Goal: Task Accomplishment & Management: Manage account settings

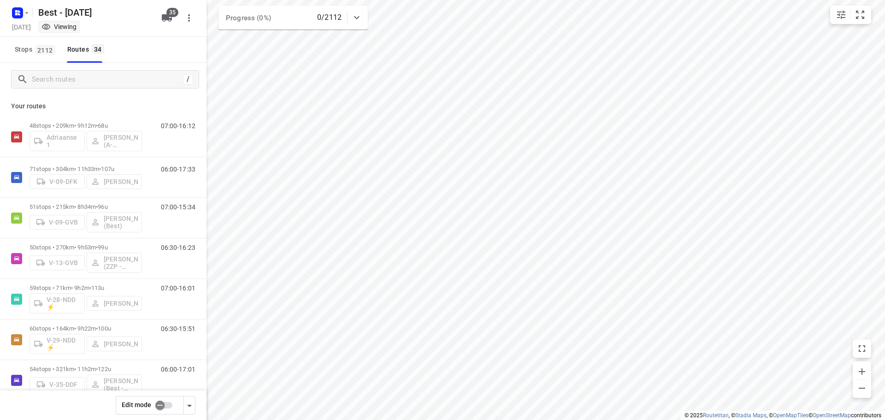
click at [91, 90] on div "/" at bounding box center [103, 79] width 206 height 33
click at [93, 82] on input "Search routes" at bounding box center [115, 79] width 166 height 14
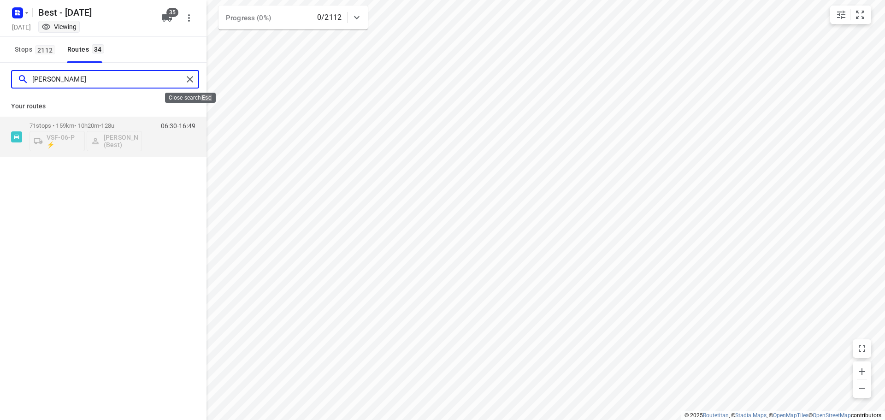
type input "[PERSON_NAME]"
click at [197, 76] on div at bounding box center [191, 79] width 17 height 14
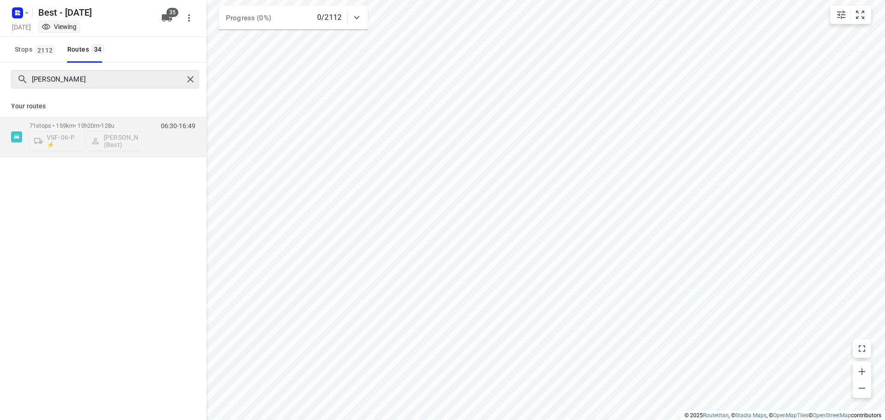
click at [190, 86] on div "[PERSON_NAME]" at bounding box center [105, 79] width 188 height 18
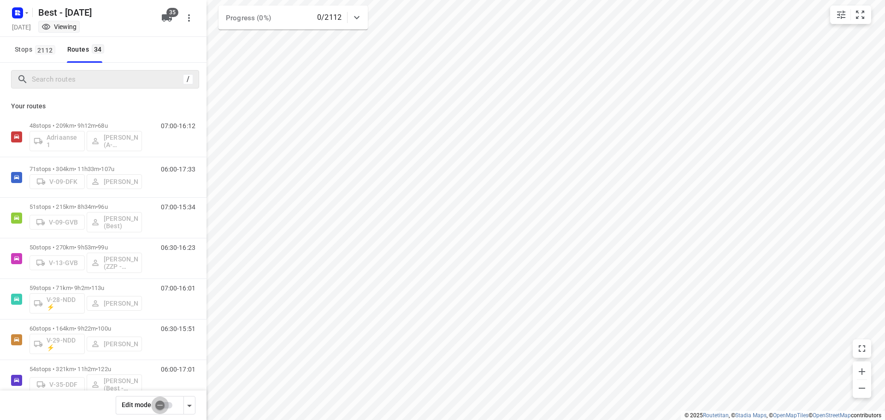
click at [167, 399] on input "checkbox" at bounding box center [160, 405] width 53 height 18
checkbox input "false"
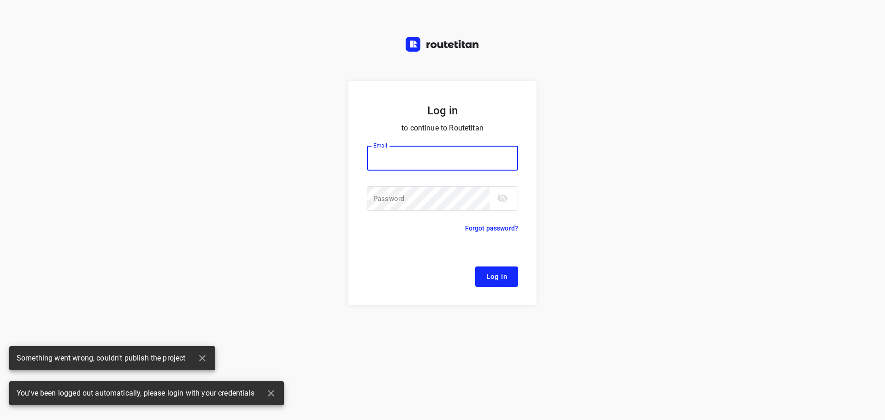
type input "[EMAIL_ADDRESS][DOMAIN_NAME]"
click at [503, 288] on form "Log in to continue to Routetitan Email [EMAIL_ADDRESS][DOMAIN_NAME] Email ​ Pas…" at bounding box center [442, 193] width 188 height 224
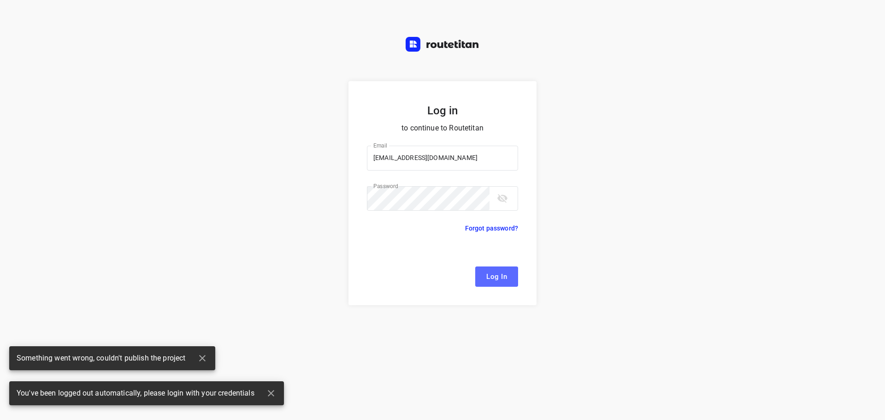
click at [500, 282] on span "Log In" at bounding box center [496, 277] width 21 height 12
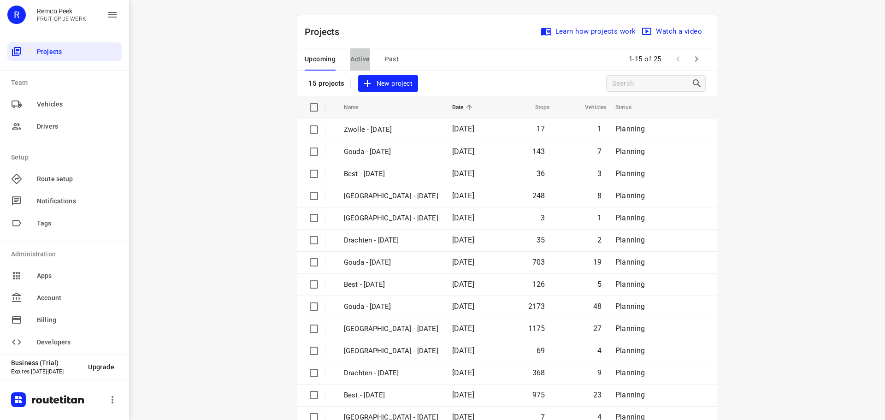
click at [363, 59] on span "Active" at bounding box center [359, 59] width 19 height 12
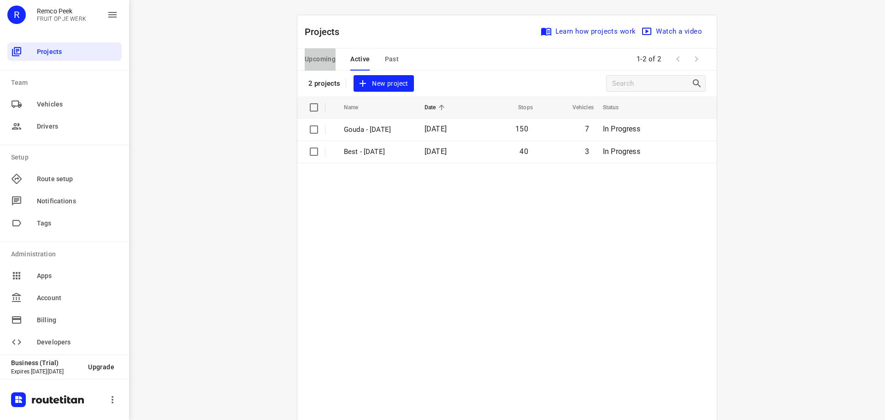
click at [319, 58] on span "Upcoming" at bounding box center [320, 59] width 31 height 12
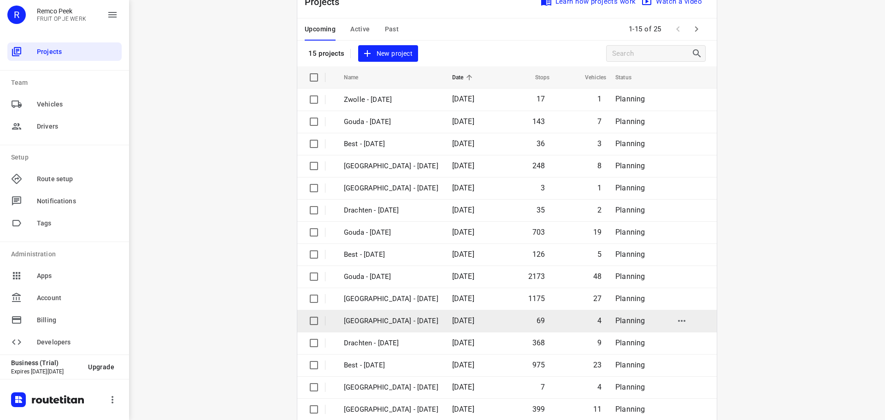
scroll to position [46, 0]
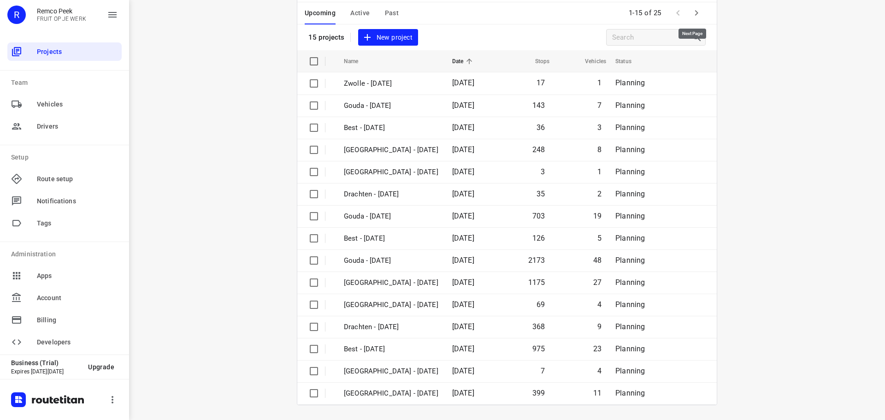
click at [697, 8] on icon "button" at bounding box center [696, 12] width 11 height 11
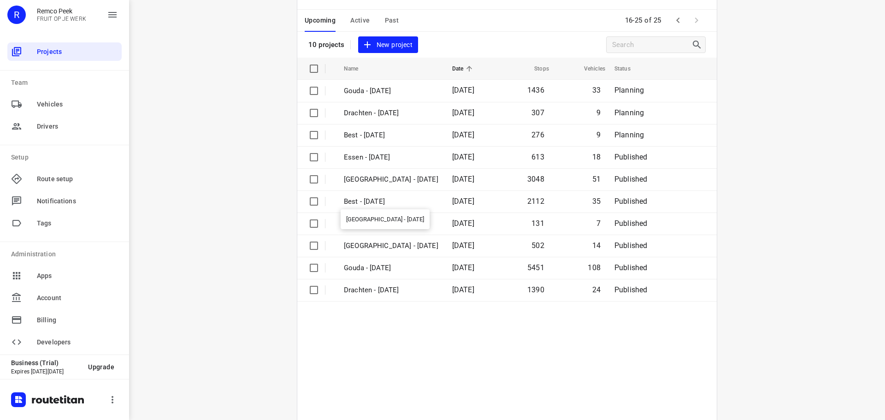
scroll to position [68, 0]
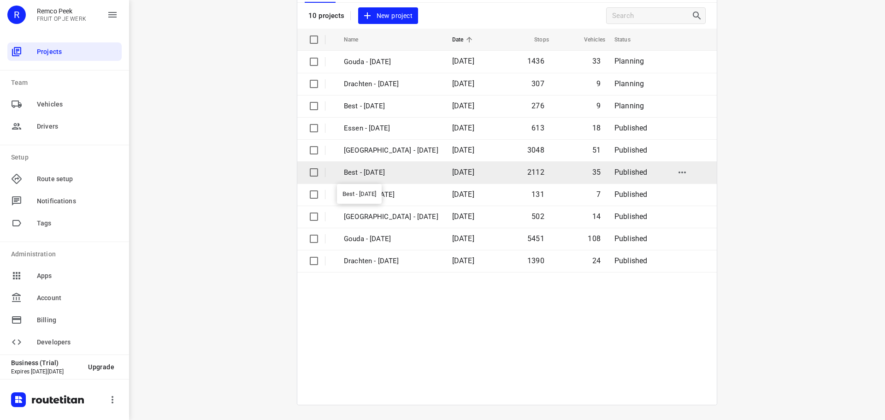
click at [359, 175] on p "Best - [DATE]" at bounding box center [391, 172] width 94 height 11
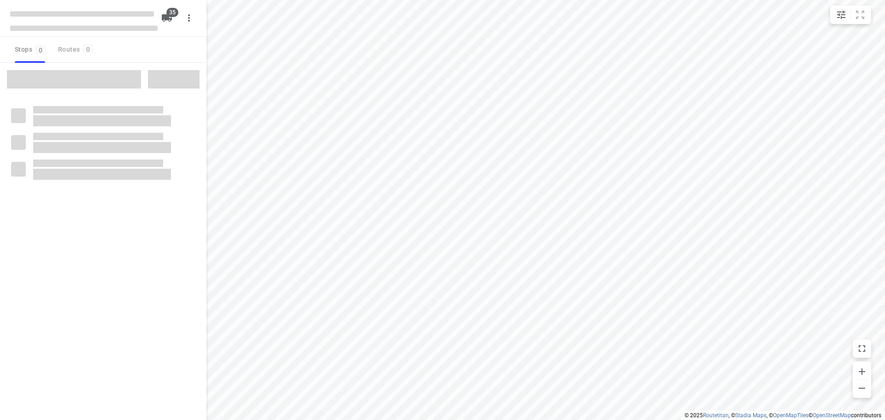
checkbox input "true"
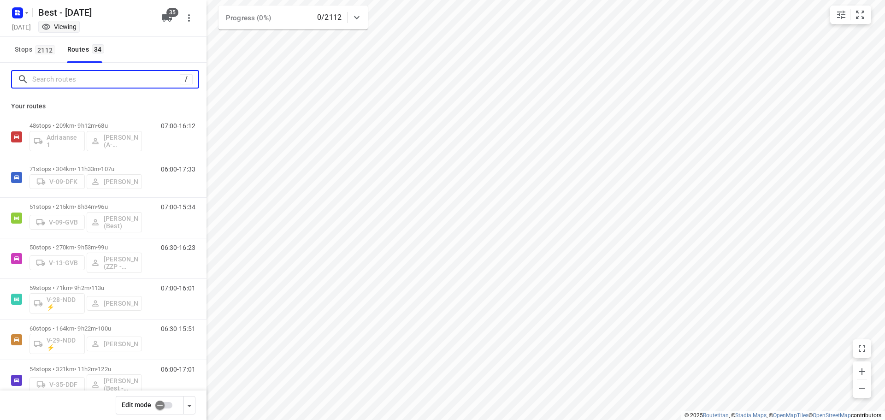
click at [64, 86] on input "Search routes" at bounding box center [105, 79] width 147 height 14
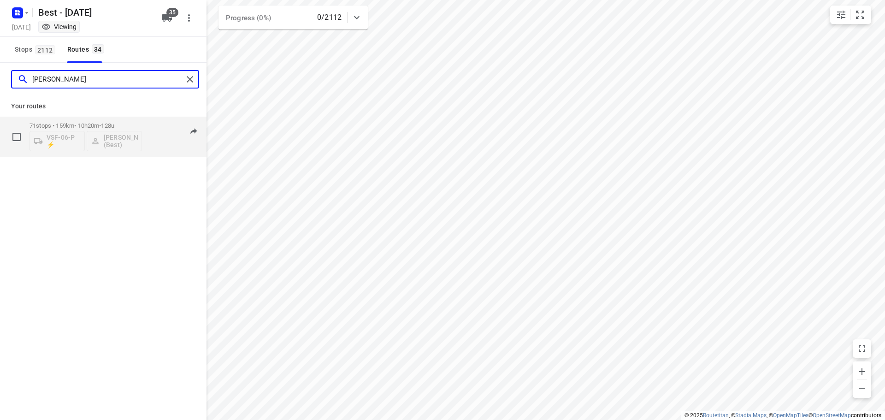
type input "[PERSON_NAME]"
click at [103, 137] on div "VSF-06-P ⚡ [PERSON_NAME] (Best)" at bounding box center [85, 140] width 112 height 22
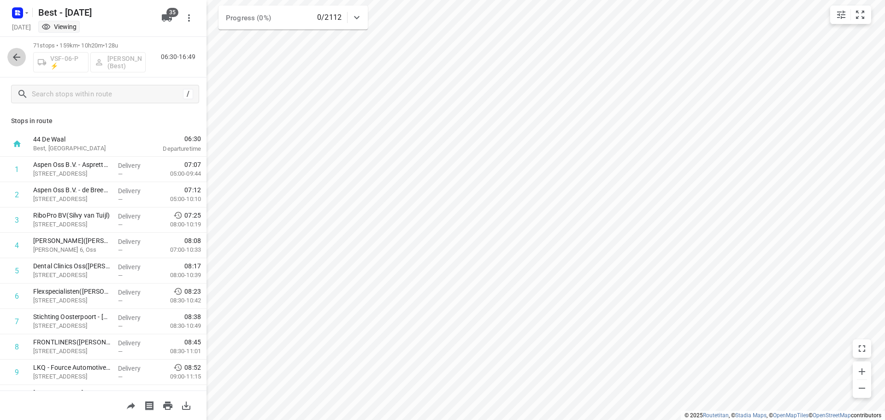
click at [19, 55] on icon "button" at bounding box center [16, 57] width 11 height 11
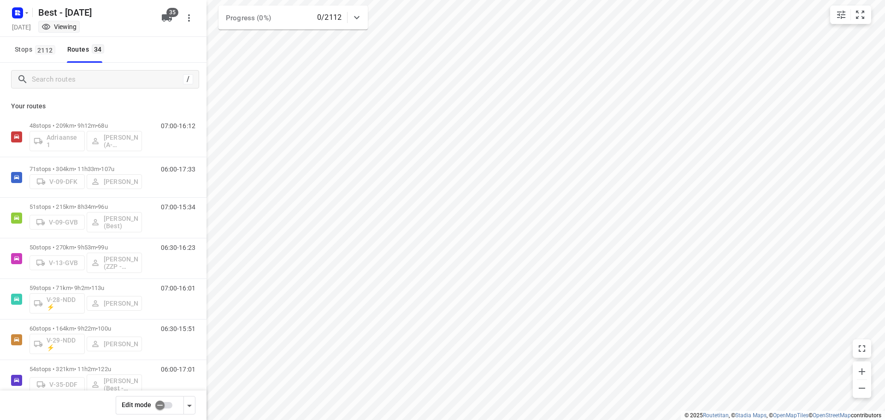
click at [161, 408] on input "checkbox" at bounding box center [160, 405] width 53 height 18
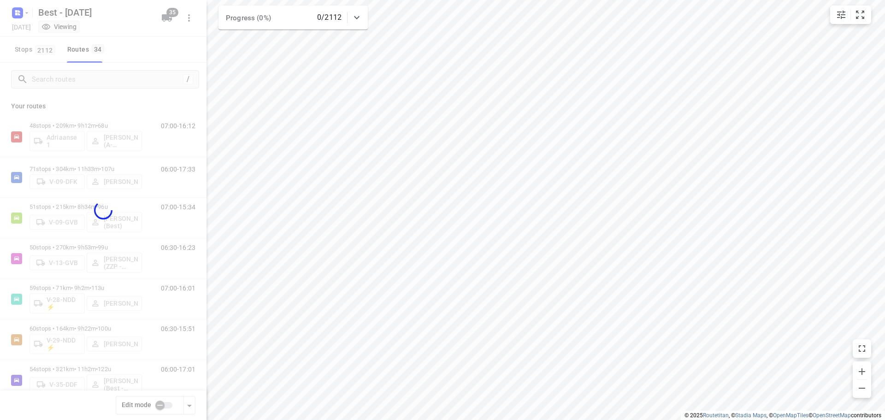
checkbox input "true"
click at [88, 81] on div at bounding box center [103, 210] width 206 height 420
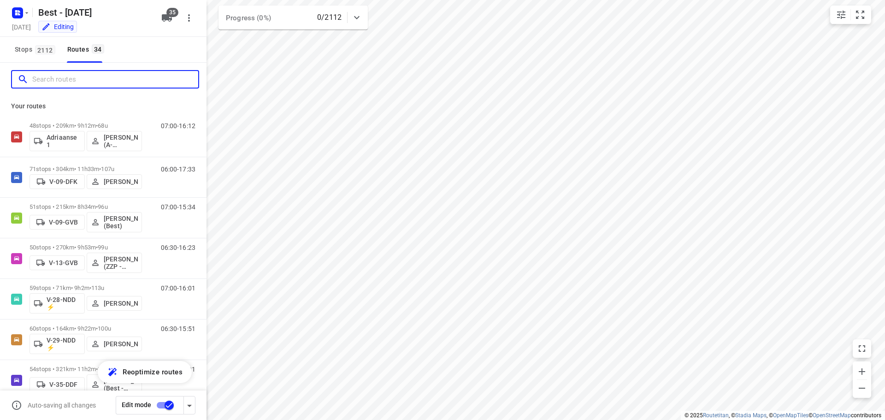
click at [88, 81] on input "Search routes" at bounding box center [115, 79] width 166 height 14
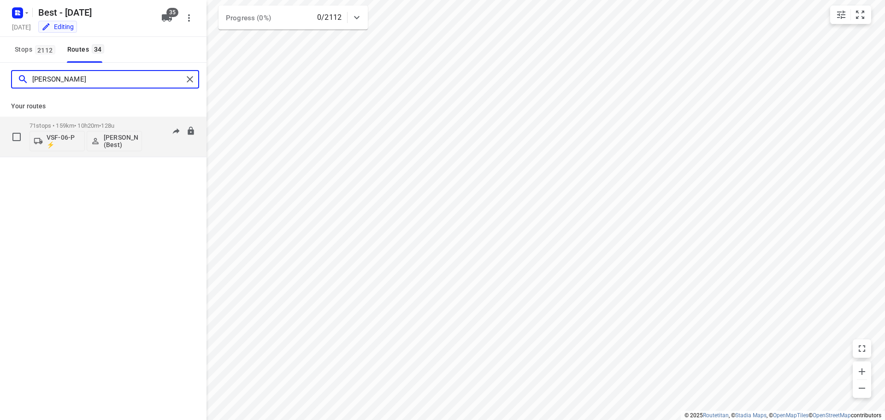
type input "[PERSON_NAME]"
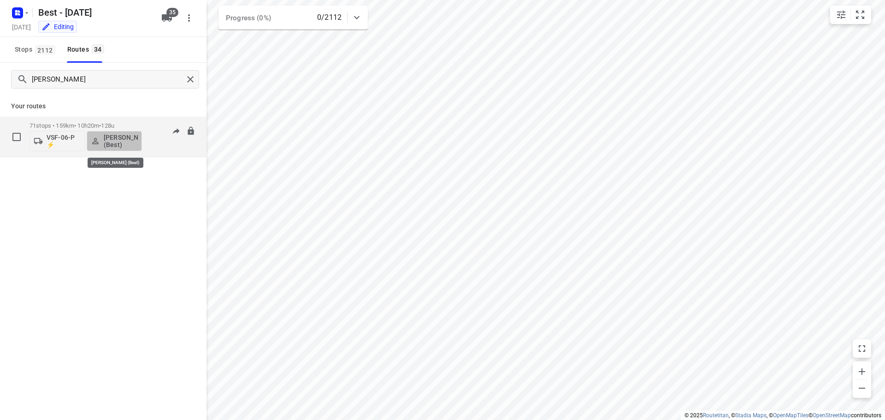
click at [112, 141] on p "[PERSON_NAME] (Best)" at bounding box center [121, 141] width 34 height 15
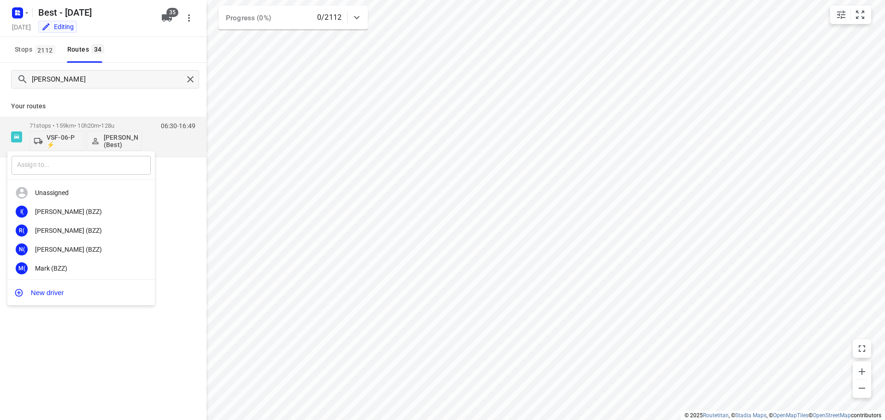
click at [85, 165] on input "text" at bounding box center [81, 165] width 139 height 19
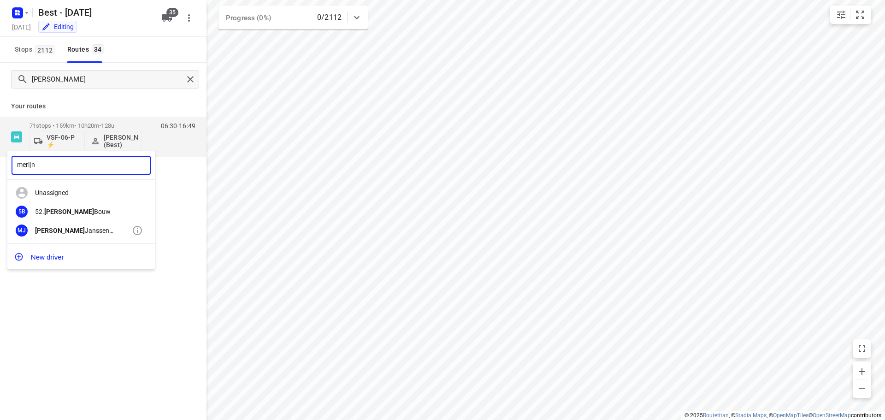
type input "merijn"
click at [38, 228] on b "[PERSON_NAME]" at bounding box center [60, 230] width 50 height 7
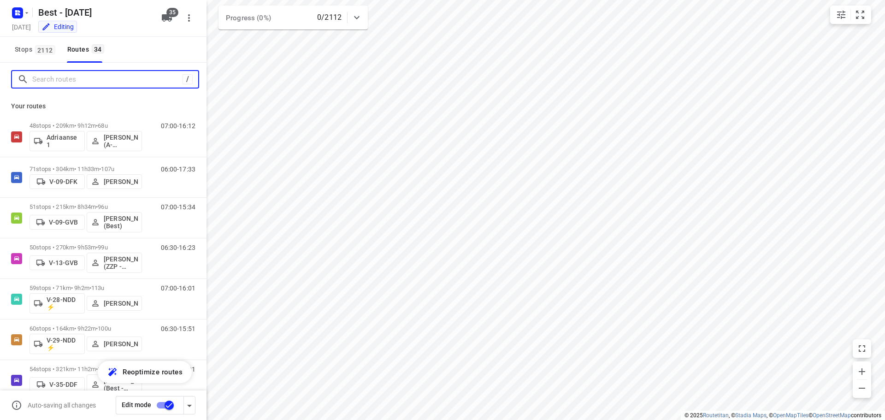
click at [118, 83] on input "Search routes" at bounding box center [107, 79] width 150 height 14
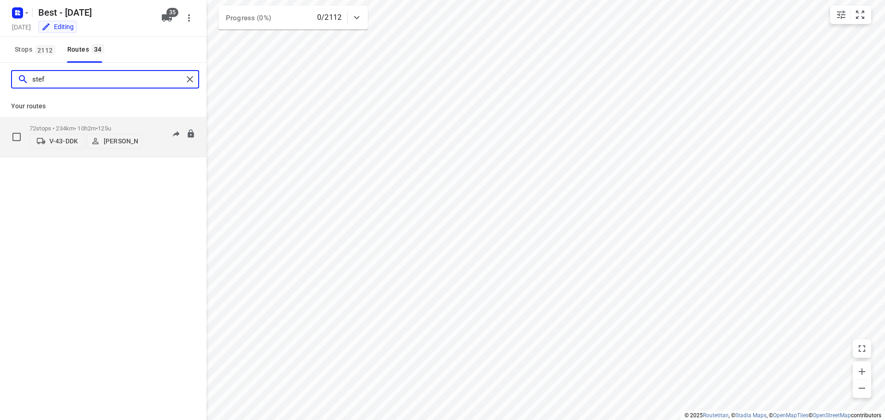
type input "stef"
click at [116, 137] on p "[PERSON_NAME]" at bounding box center [121, 140] width 34 height 7
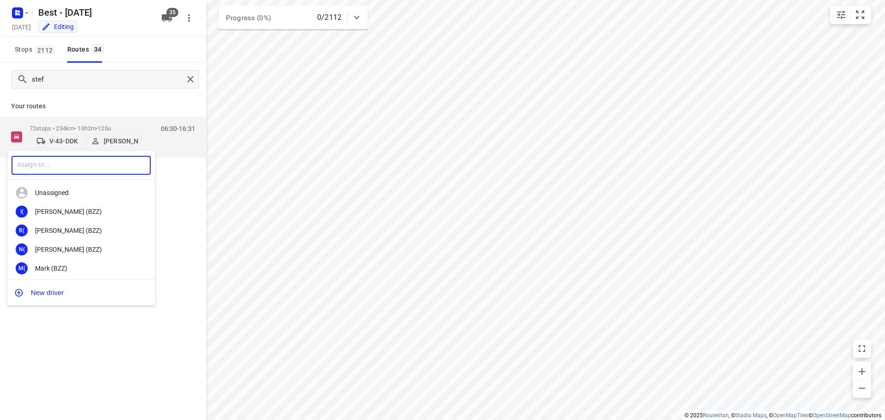
click at [85, 166] on input "text" at bounding box center [81, 165] width 139 height 19
type input "[PERSON_NAME]"
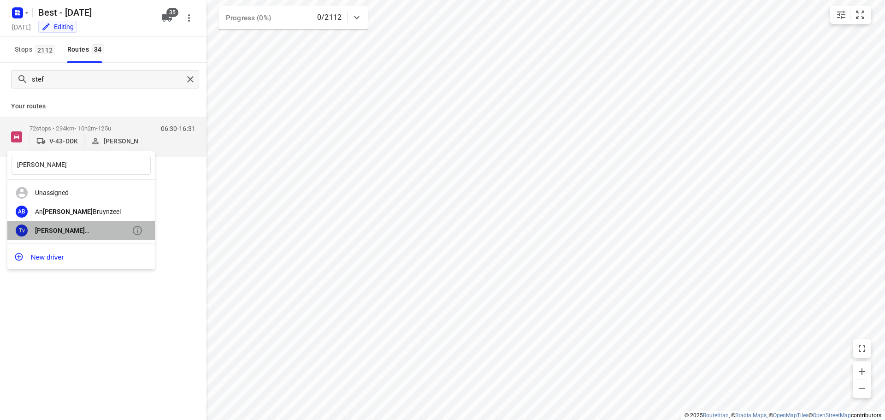
click at [92, 228] on div "[PERSON_NAME] (Best)" at bounding box center [83, 230] width 97 height 7
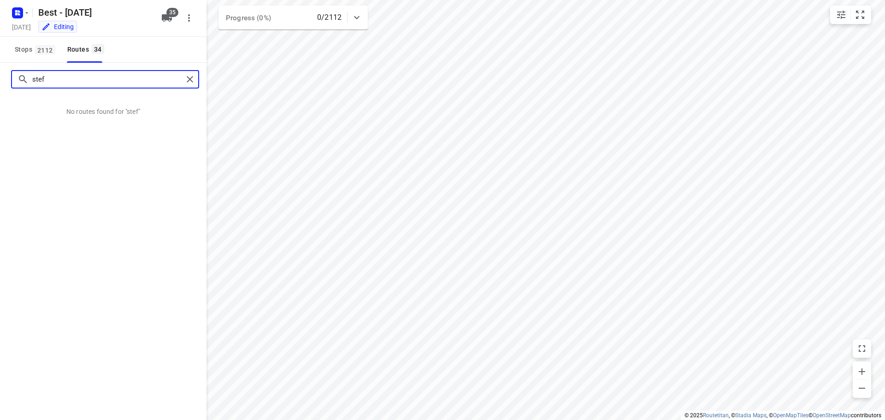
drag, startPoint x: 78, startPoint y: 77, endPoint x: 0, endPoint y: 85, distance: 78.2
click at [0, 80] on div "stef" at bounding box center [103, 79] width 206 height 33
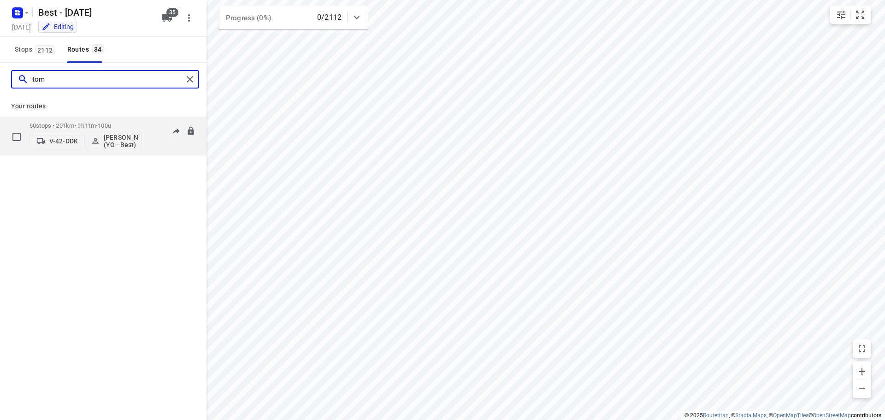
type input "tom"
click at [63, 147] on button "V-42-DDK" at bounding box center [56, 141] width 55 height 15
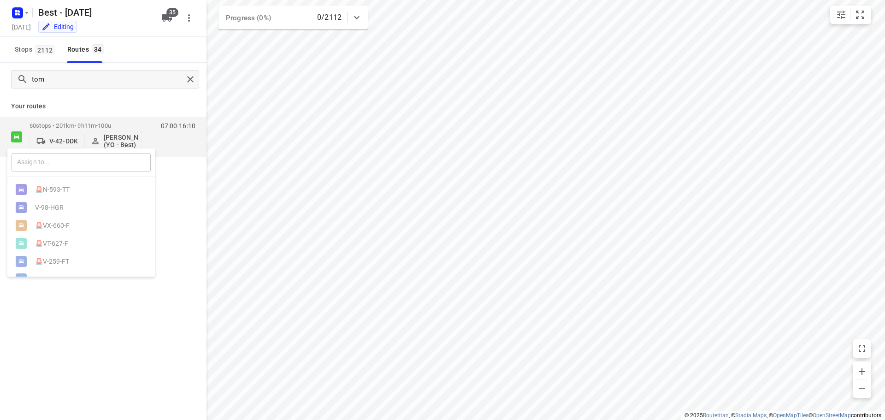
click at [56, 160] on input "text" at bounding box center [81, 162] width 139 height 19
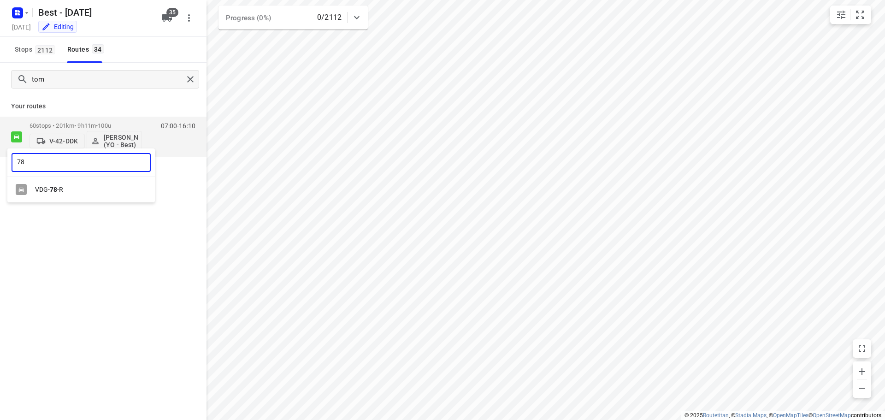
type input "78"
click at [73, 191] on div "VDG- 78 -R" at bounding box center [83, 189] width 97 height 7
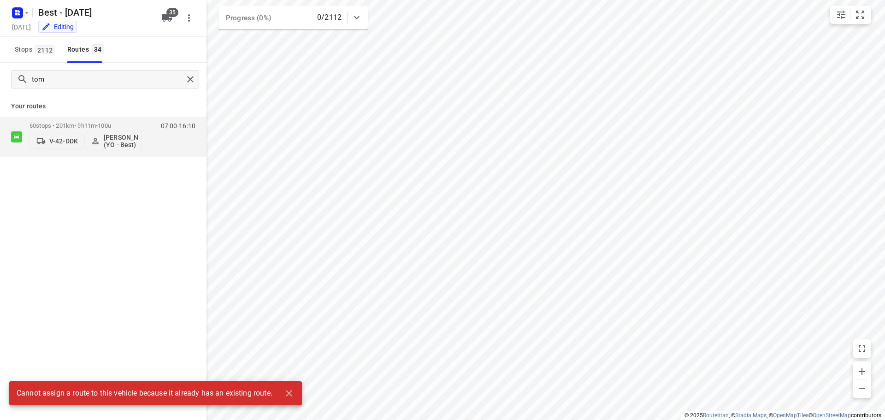
click at [86, 204] on div "[PERSON_NAME] Your routes 60 stops • 201km • 9h11m • 100u V-42-DDK [PERSON_NAME…" at bounding box center [103, 254] width 206 height 383
click at [170, 20] on icon "button" at bounding box center [166, 17] width 11 height 11
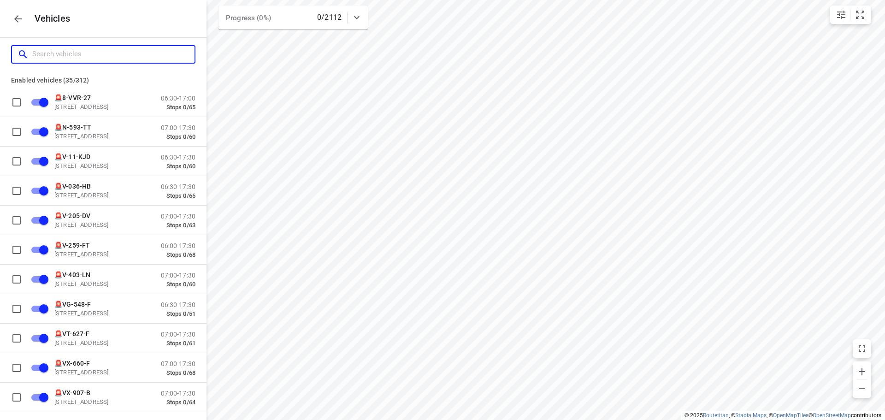
click at [98, 57] on input "Search vehicles" at bounding box center [113, 54] width 162 height 14
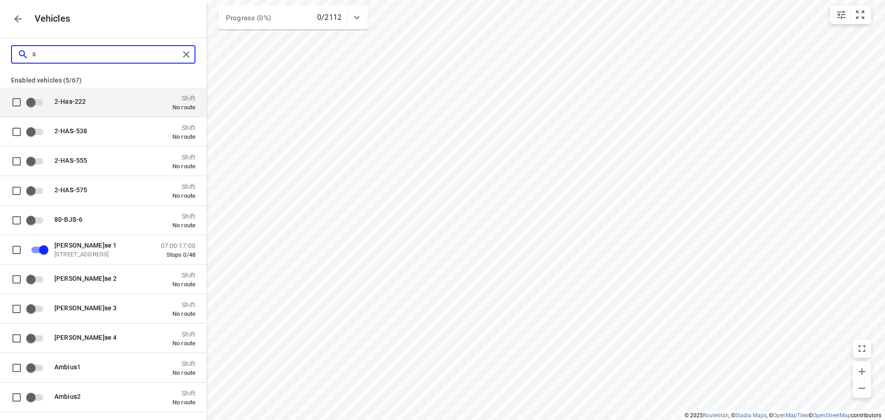
type input "s"
checkbox input "false"
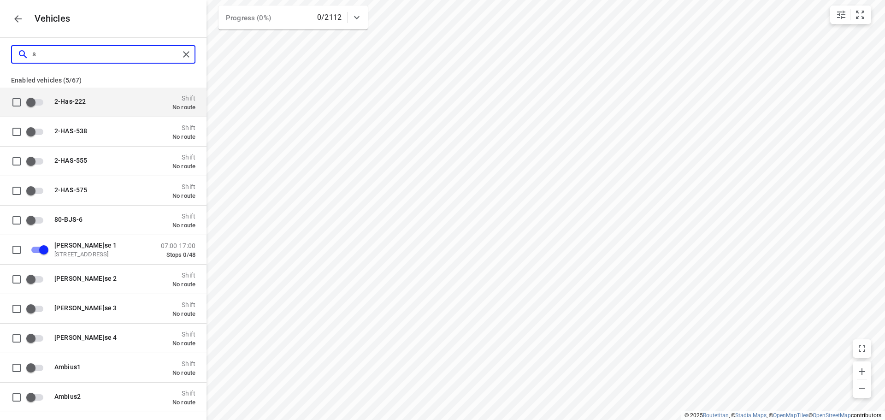
checkbox input "false"
type input "sp"
checkbox input "false"
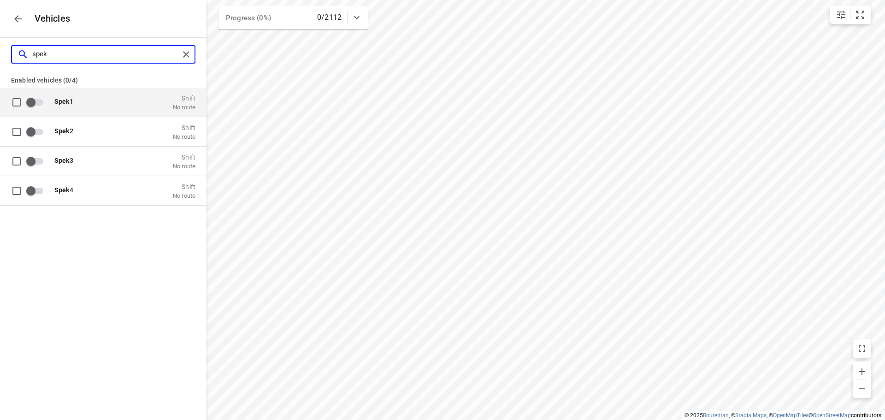
type input "spek"
click at [82, 95] on div "Spek 1 Shift No route" at bounding box center [122, 102] width 147 height 18
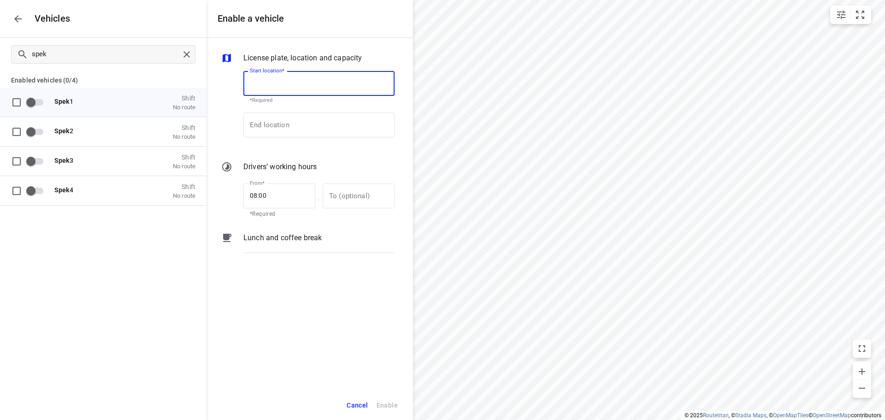
click at [337, 82] on input "Start location*" at bounding box center [318, 83] width 151 height 25
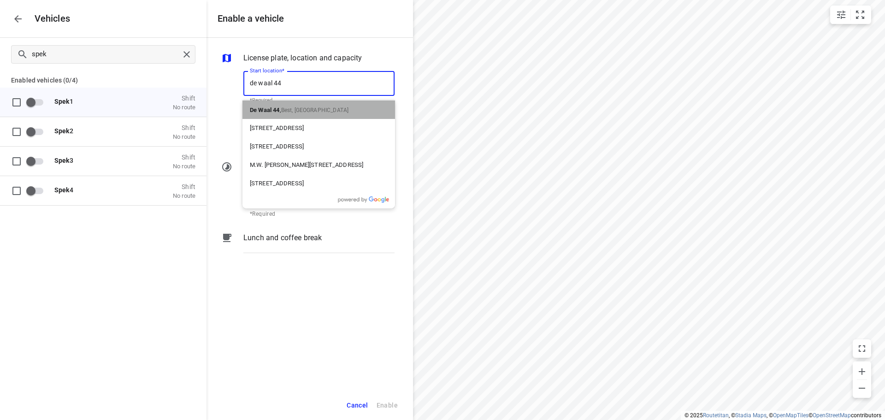
click at [319, 114] on p "De Waal 44 , Best, [GEOGRAPHIC_DATA]" at bounding box center [299, 109] width 99 height 11
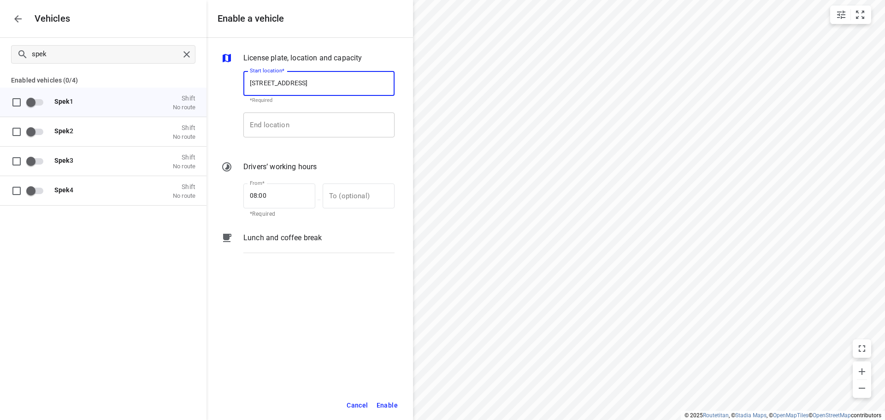
type input "[STREET_ADDRESS]"
click at [308, 126] on input "End location" at bounding box center [318, 124] width 151 height 25
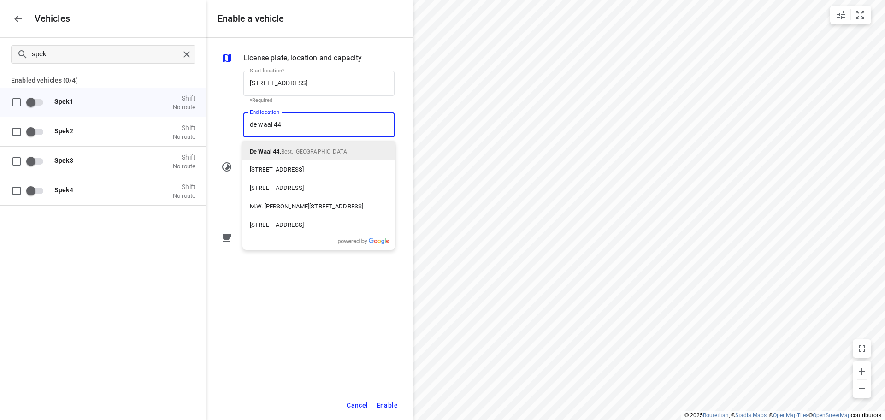
click at [300, 142] on div "De Waal 44 , Best, [GEOGRAPHIC_DATA]" at bounding box center [318, 151] width 153 height 18
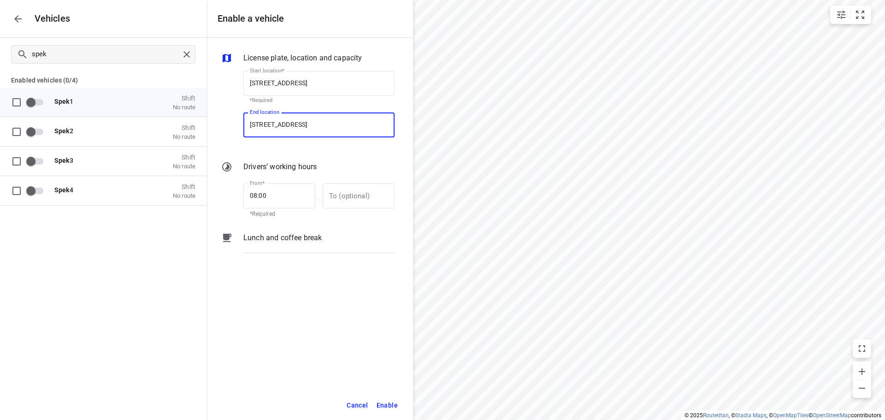
type input "[STREET_ADDRESS]"
click at [385, 407] on span "Enable" at bounding box center [386, 406] width 21 height 12
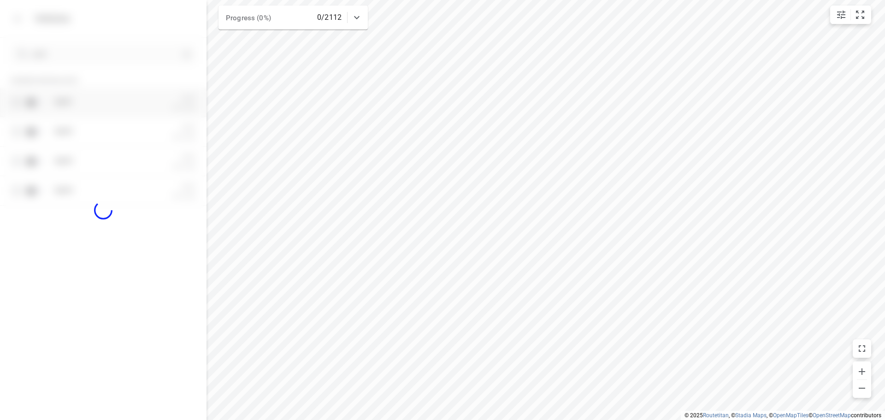
checkbox input "true"
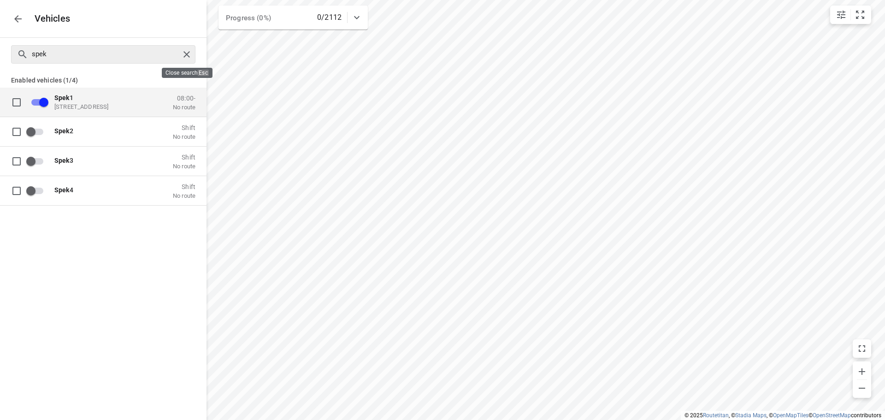
checkbox input "true"
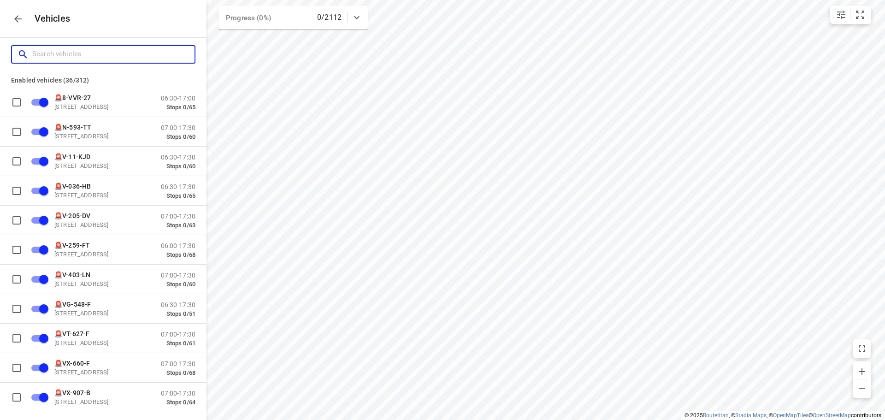
click at [117, 60] on input "Search vehicles" at bounding box center [113, 54] width 162 height 14
click at [13, 14] on icon "button" at bounding box center [17, 18] width 11 height 11
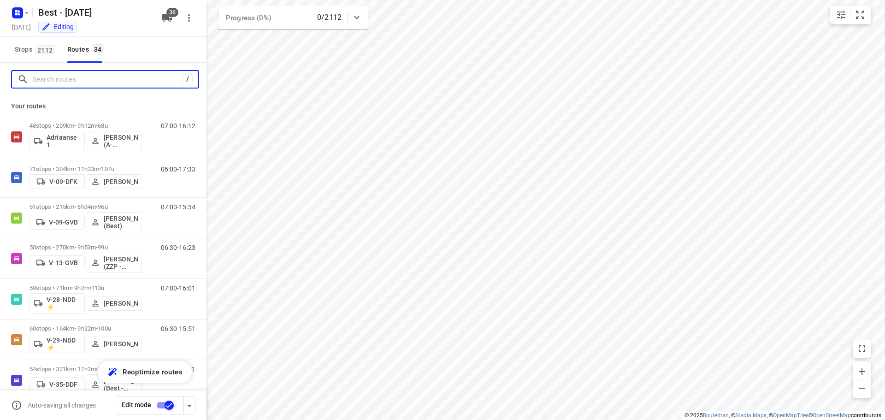
click at [97, 83] on input "Search routes" at bounding box center [107, 79] width 150 height 14
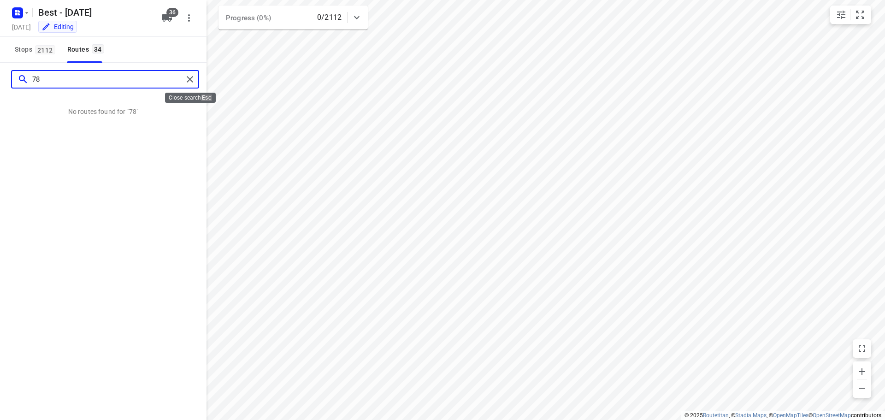
type input "78"
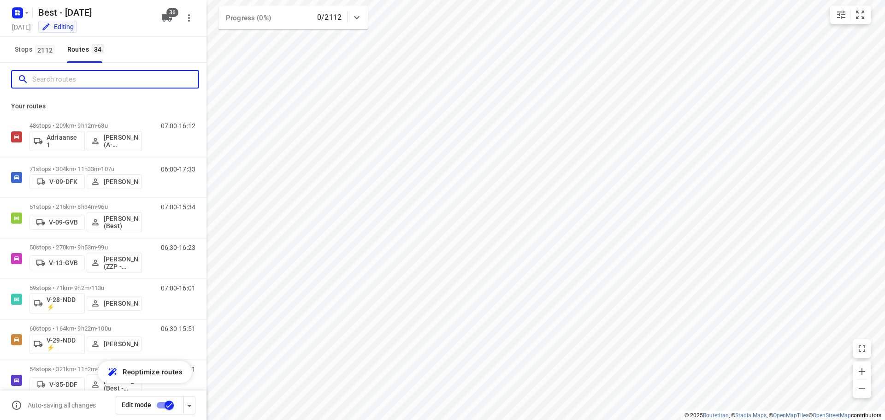
click at [131, 84] on input "Search routes" at bounding box center [115, 79] width 166 height 14
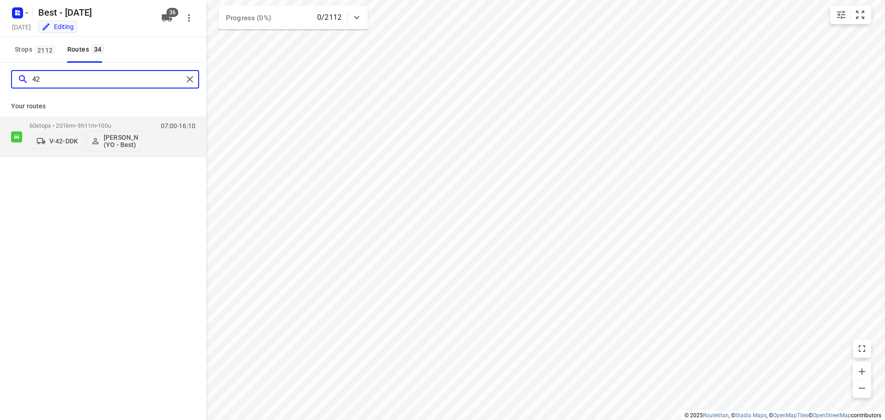
type input "4"
type input "42"
click at [67, 147] on button "V-42-DDK" at bounding box center [56, 141] width 55 height 15
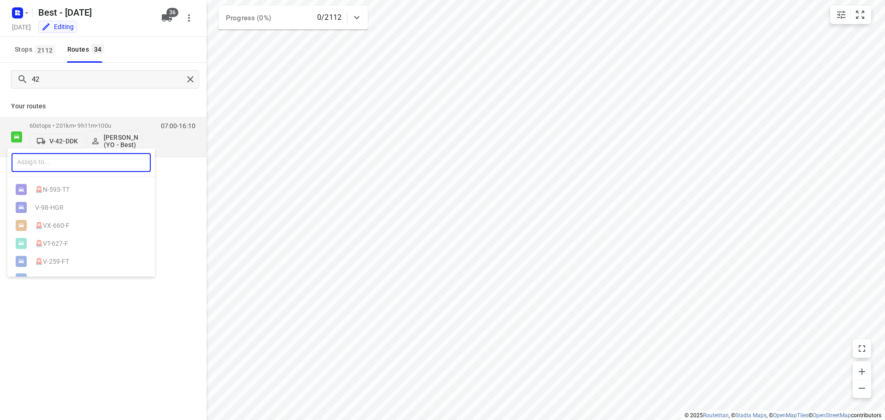
click at [65, 166] on input "text" at bounding box center [81, 162] width 139 height 19
type input "78"
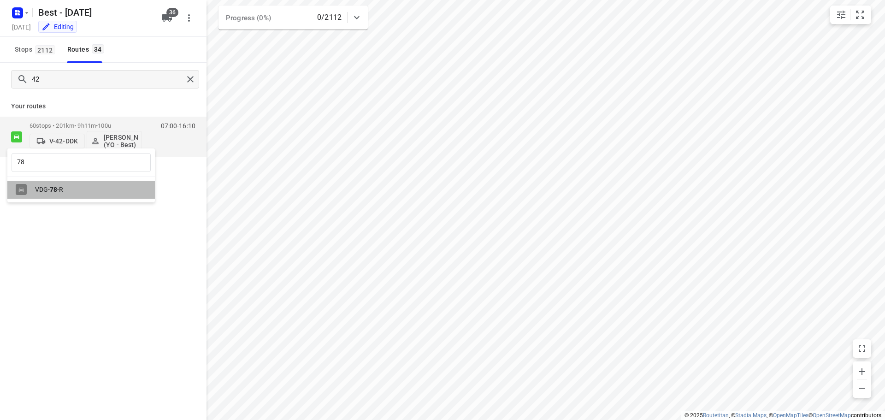
click at [47, 189] on div "VDG- 78 -R" at bounding box center [83, 189] width 97 height 7
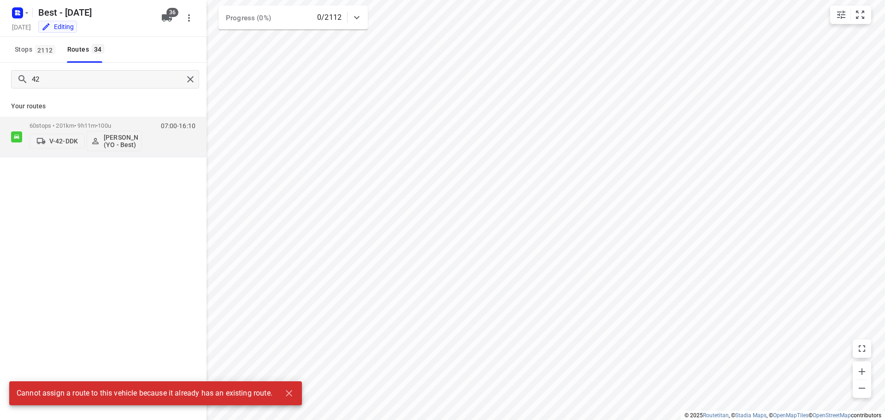
click at [38, 302] on div "42 Your routes 60 stops • 201km • 9h11m • 100u V-42-DDK [PERSON_NAME] (YO - Bes…" at bounding box center [103, 254] width 206 height 383
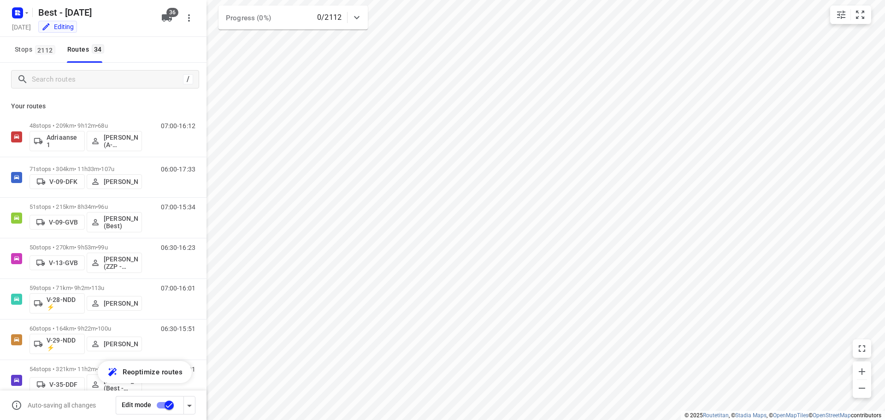
click at [166, 406] on input "checkbox" at bounding box center [169, 405] width 53 height 18
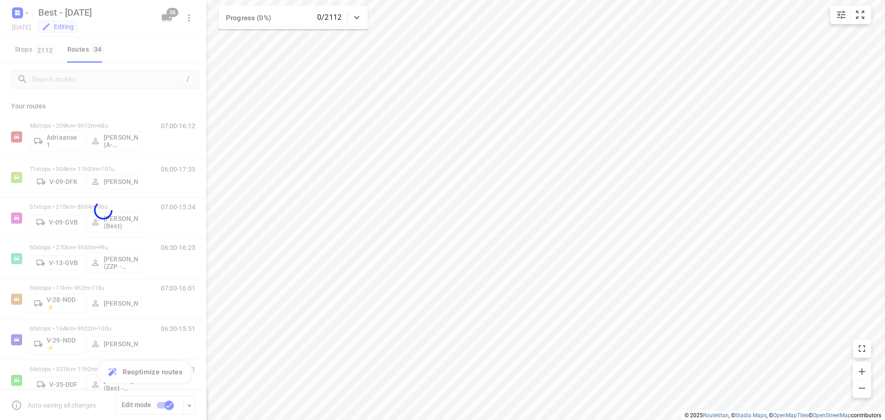
checkbox input "false"
